Goal: Find specific page/section: Find specific page/section

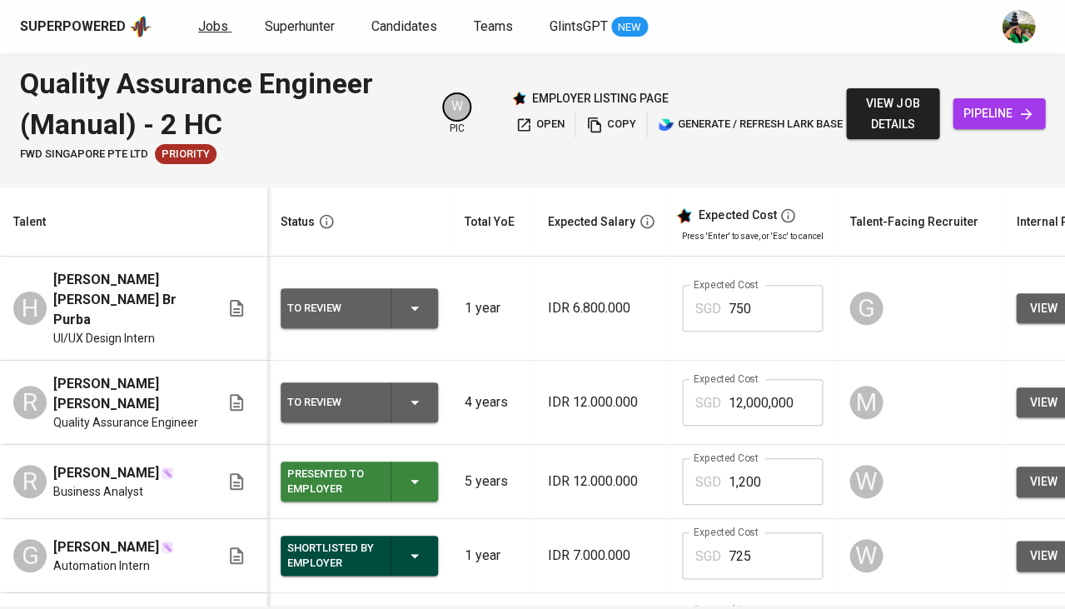
click at [221, 21] on span "Jobs" at bounding box center [213, 26] width 30 height 16
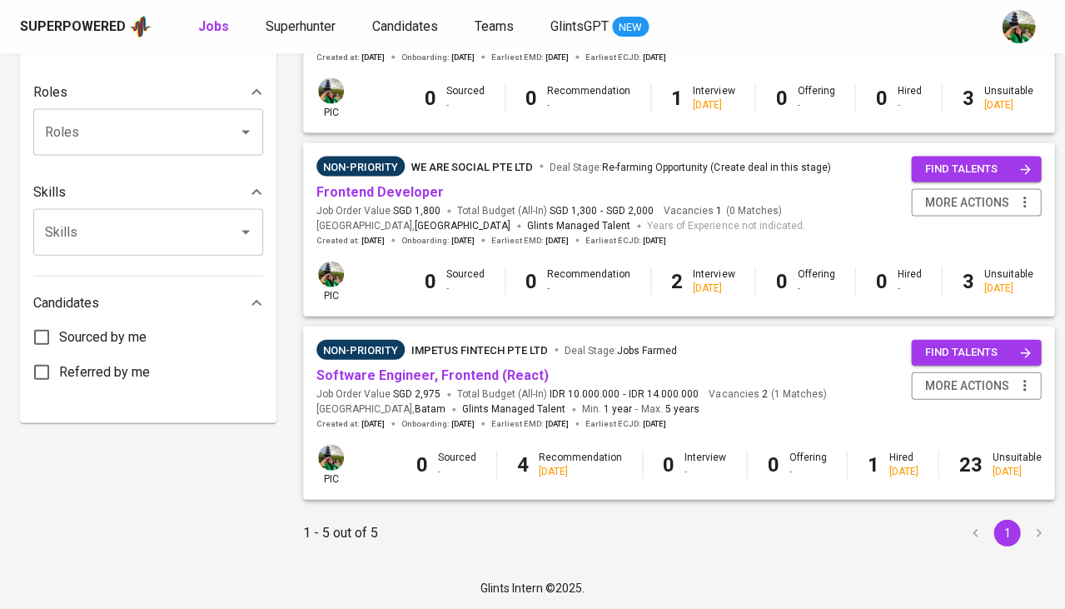
scroll to position [652, 0]
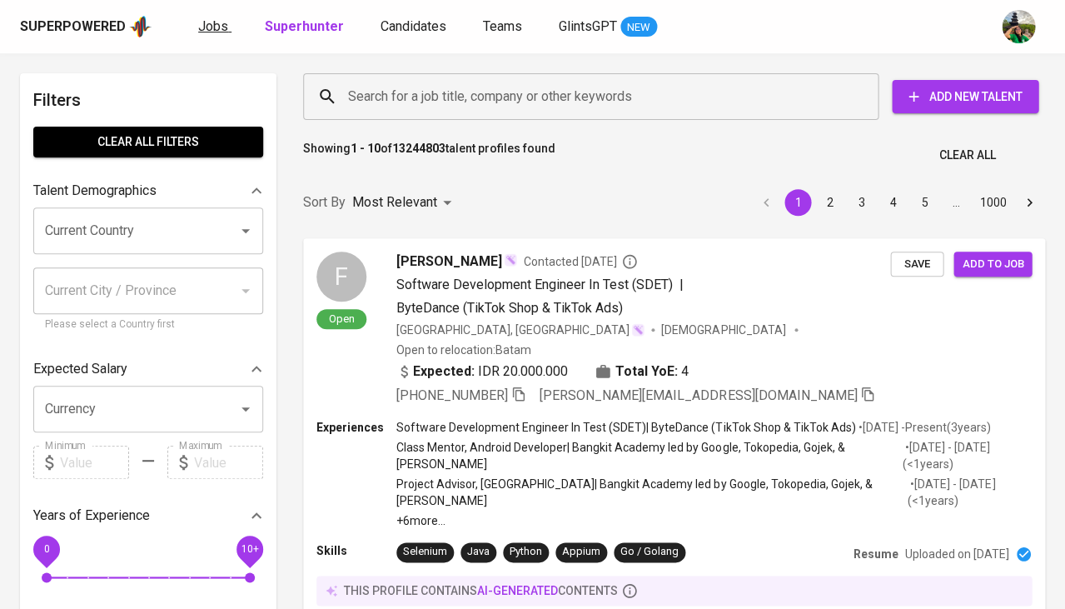
click at [221, 31] on span "Jobs" at bounding box center [213, 26] width 30 height 16
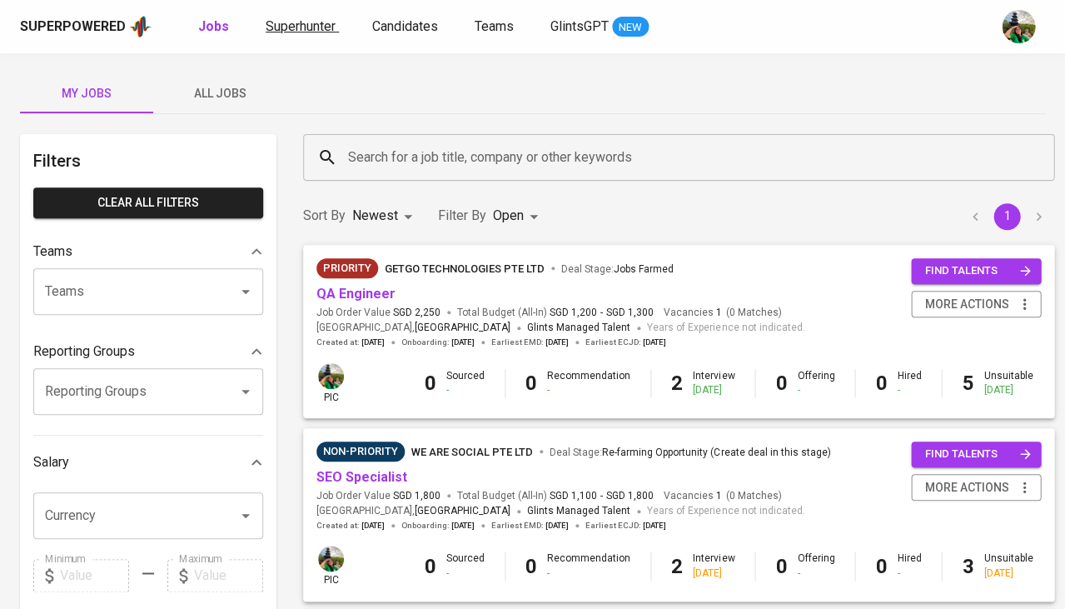
click at [306, 28] on span "Superhunter" at bounding box center [301, 26] width 70 height 16
